Goal: Information Seeking & Learning: Learn about a topic

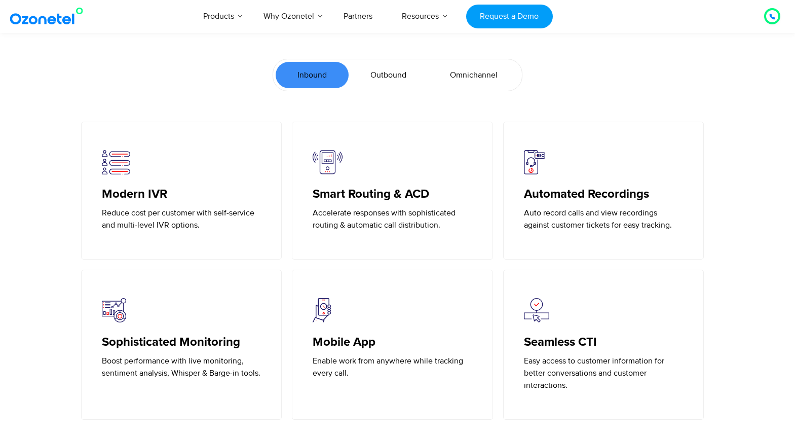
scroll to position [2230, 0]
click at [391, 72] on span "Outbound" at bounding box center [389, 74] width 36 height 12
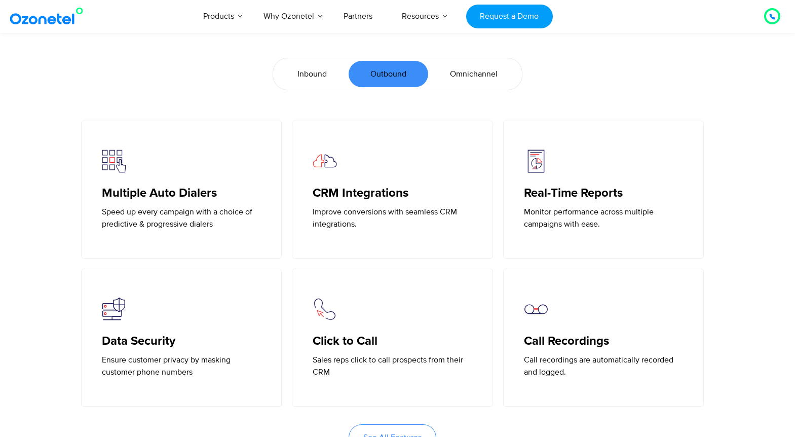
click at [475, 75] on span "Omnichannel" at bounding box center [474, 74] width 48 height 12
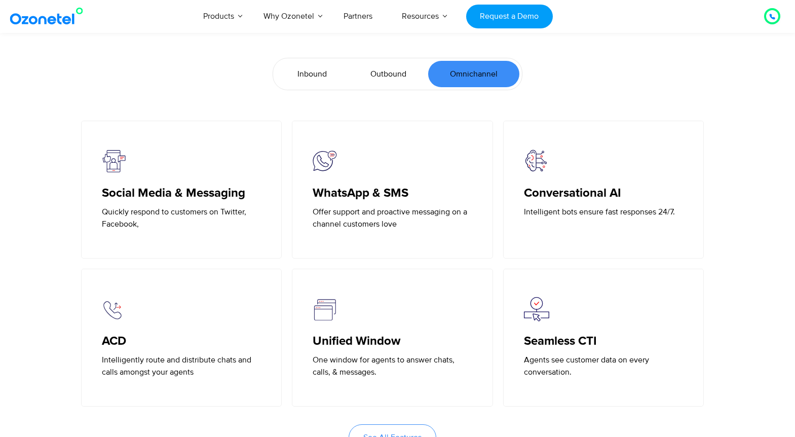
click at [309, 76] on span "Inbound" at bounding box center [312, 74] width 29 height 12
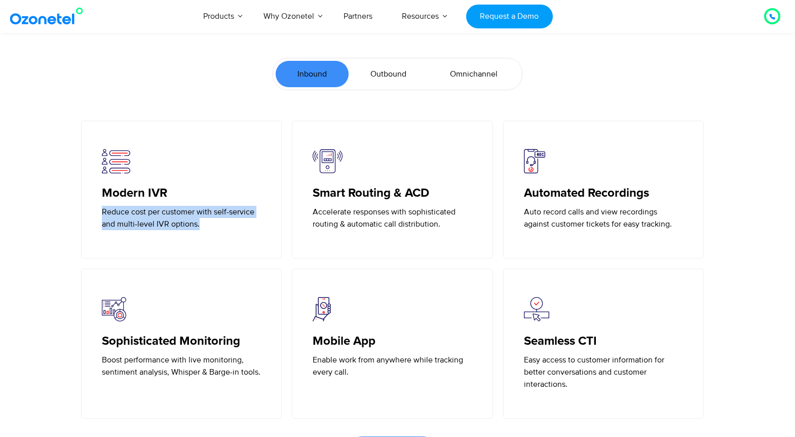
drag, startPoint x: 136, startPoint y: 224, endPoint x: 66, endPoint y: 213, distance: 70.2
click at [66, 213] on section "Modern IVR Reduce cost per customer with self-service and multi-level IVR optio…" at bounding box center [397, 320] width 795 height 398
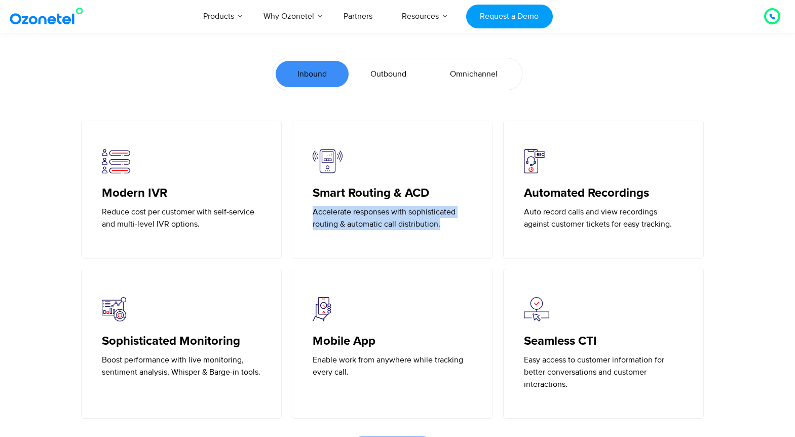
drag, startPoint x: 455, startPoint y: 226, endPoint x: 303, endPoint y: 213, distance: 152.6
click at [303, 213] on div "Smart Routing & ACD Accelerate responses with sophisticated routing & automatic…" at bounding box center [392, 190] width 201 height 138
copy p "Accelerate responses with sophisticated routing & automatic call distribution."
click at [345, 189] on h5 "Smart Routing & ACD" at bounding box center [393, 193] width 160 height 15
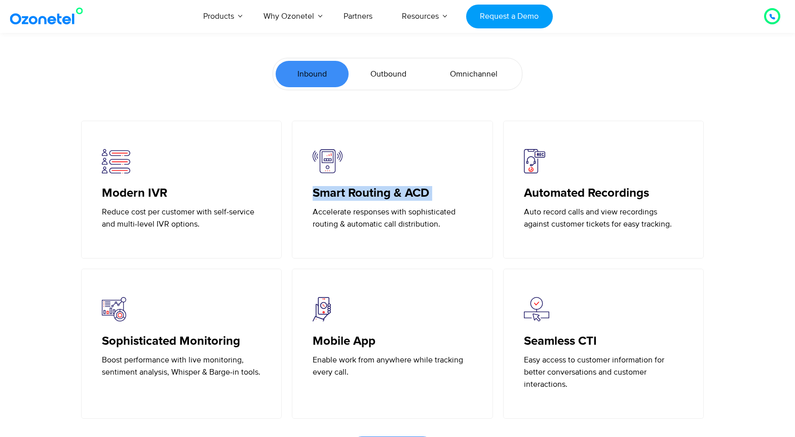
click at [345, 188] on h5 "Smart Routing & ACD" at bounding box center [393, 193] width 160 height 15
copy h5 "Smart Routing & ACD"
click at [552, 208] on p "Auto record calls and view recordings against customer tickets for easy trackin…" at bounding box center [604, 218] width 160 height 24
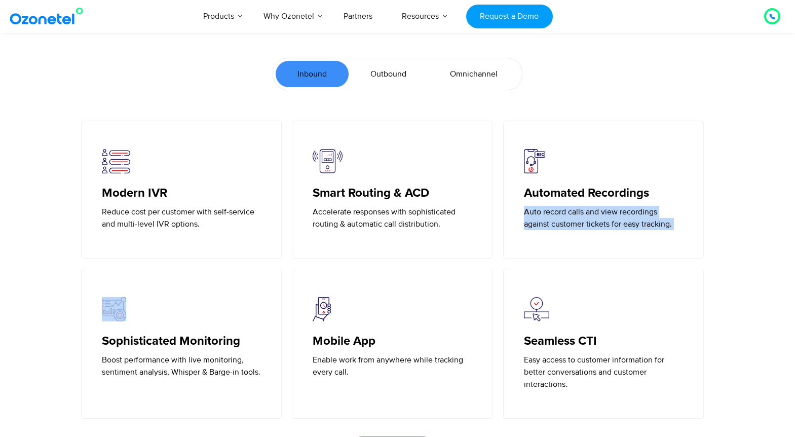
click at [552, 208] on p "Auto record calls and view recordings against customer tickets for easy trackin…" at bounding box center [604, 218] width 160 height 24
copy div "Auto record calls and view recordings against customer tickets for easy trackin…"
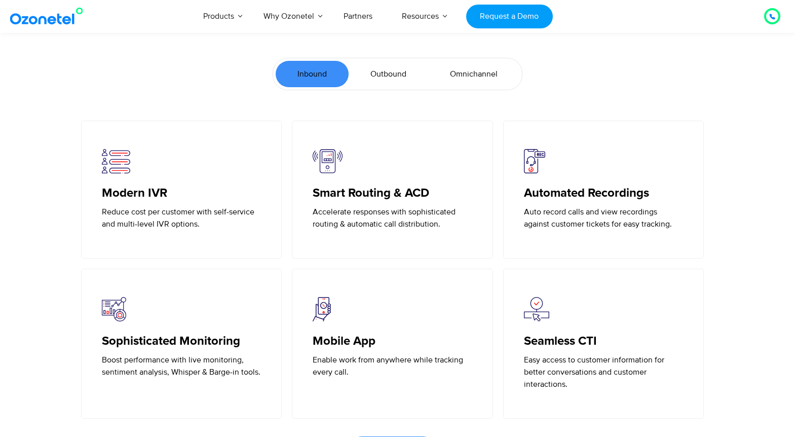
click at [564, 190] on h5 "Automated Recordings" at bounding box center [604, 193] width 160 height 15
copy h5 "Automated Recordings"
click at [202, 337] on h5 "Sophisticated Monitoring" at bounding box center [182, 341] width 160 height 15
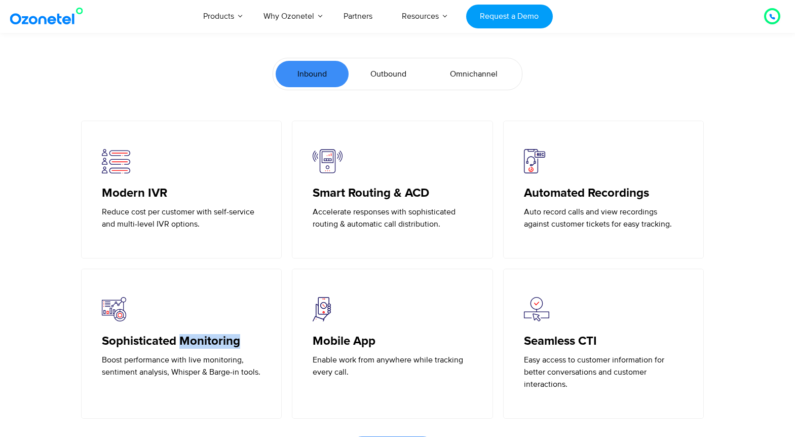
click at [202, 337] on h5 "Sophisticated Monitoring" at bounding box center [182, 341] width 160 height 15
copy h5 "Sophisticated Monitoring"
drag, startPoint x: 104, startPoint y: 360, endPoint x: 226, endPoint y: 370, distance: 122.1
click at [299, 367] on div "Sophisticated Monitoring Boost performance with live monitoring, sentiment anal…" at bounding box center [393, 344] width 634 height 150
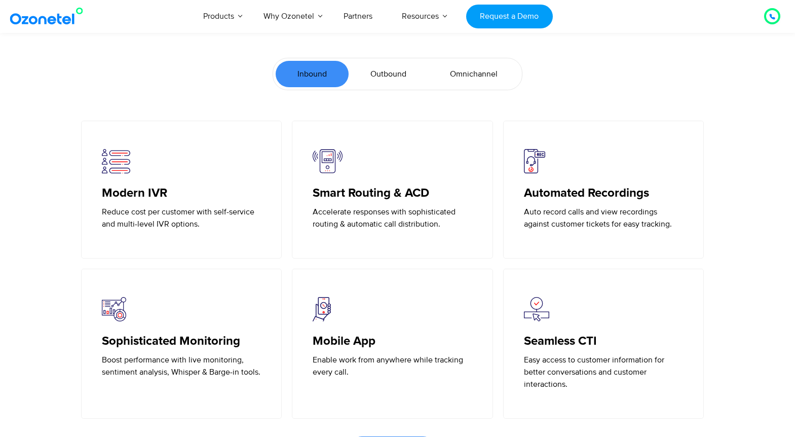
click at [183, 361] on p "Boost performance with live monitoring, sentiment analysis, Whisper & Barge-in …" at bounding box center [182, 366] width 160 height 24
click at [183, 362] on p "Boost performance with live monitoring, sentiment analysis, Whisper & Barge-in …" at bounding box center [182, 366] width 160 height 24
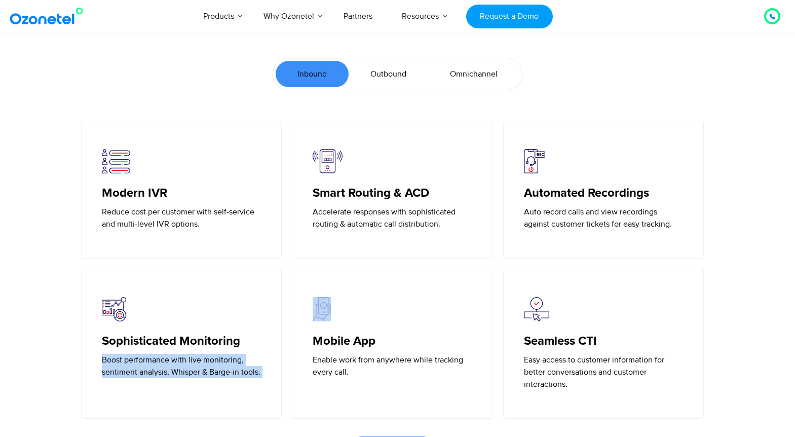
click at [183, 362] on p "Boost performance with live monitoring, sentiment analysis, Whisper & Barge-in …" at bounding box center [182, 366] width 160 height 24
copy div "Boost performance with live monitoring, sentiment analysis, Whisper & Barge-in …"
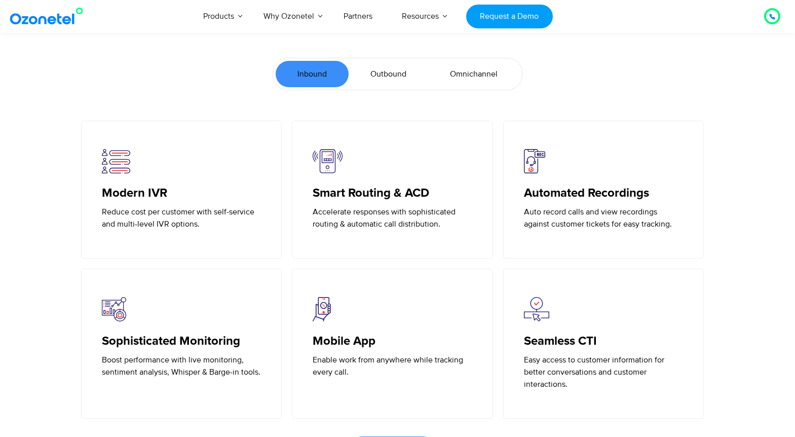
click at [330, 356] on p "Enable work from anywhere while tracking every call." at bounding box center [393, 366] width 160 height 24
drag, startPoint x: 312, startPoint y: 360, endPoint x: 387, endPoint y: 380, distance: 77.7
click at [387, 380] on div "Mobile App Enable work from anywhere while tracking every call." at bounding box center [392, 344] width 201 height 150
copy p "Enable work from anywhere while tracking every call."
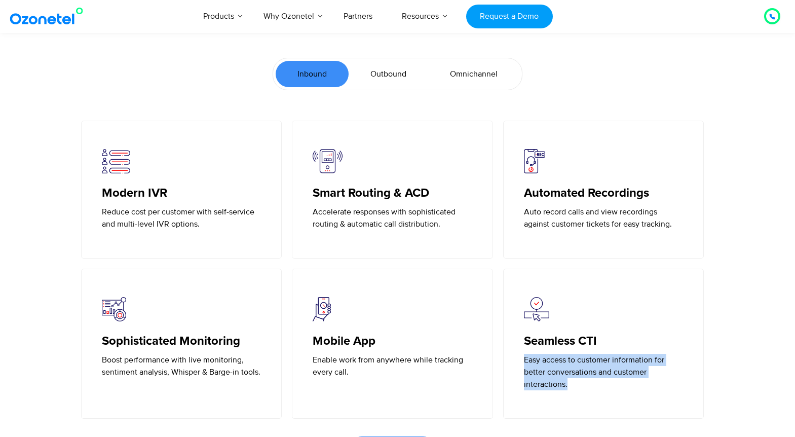
drag, startPoint x: 573, startPoint y: 388, endPoint x: 513, endPoint y: 360, distance: 66.5
click at [513, 360] on div "Seamless CTI Easy access to customer information for better conversations and c…" at bounding box center [603, 344] width 201 height 150
copy p "Easy access to customer information for better conversations and customer inter…"
